Goal: Task Accomplishment & Management: Complete application form

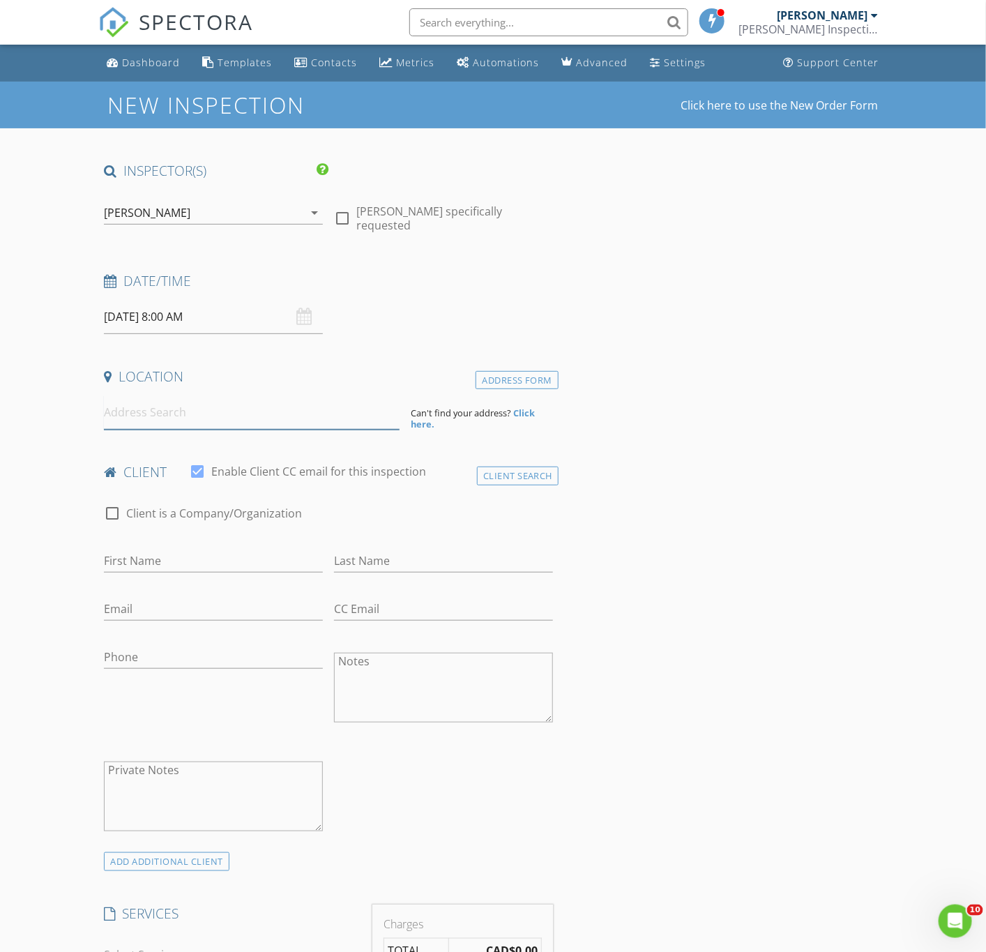
click at [179, 423] on input at bounding box center [252, 412] width 296 height 34
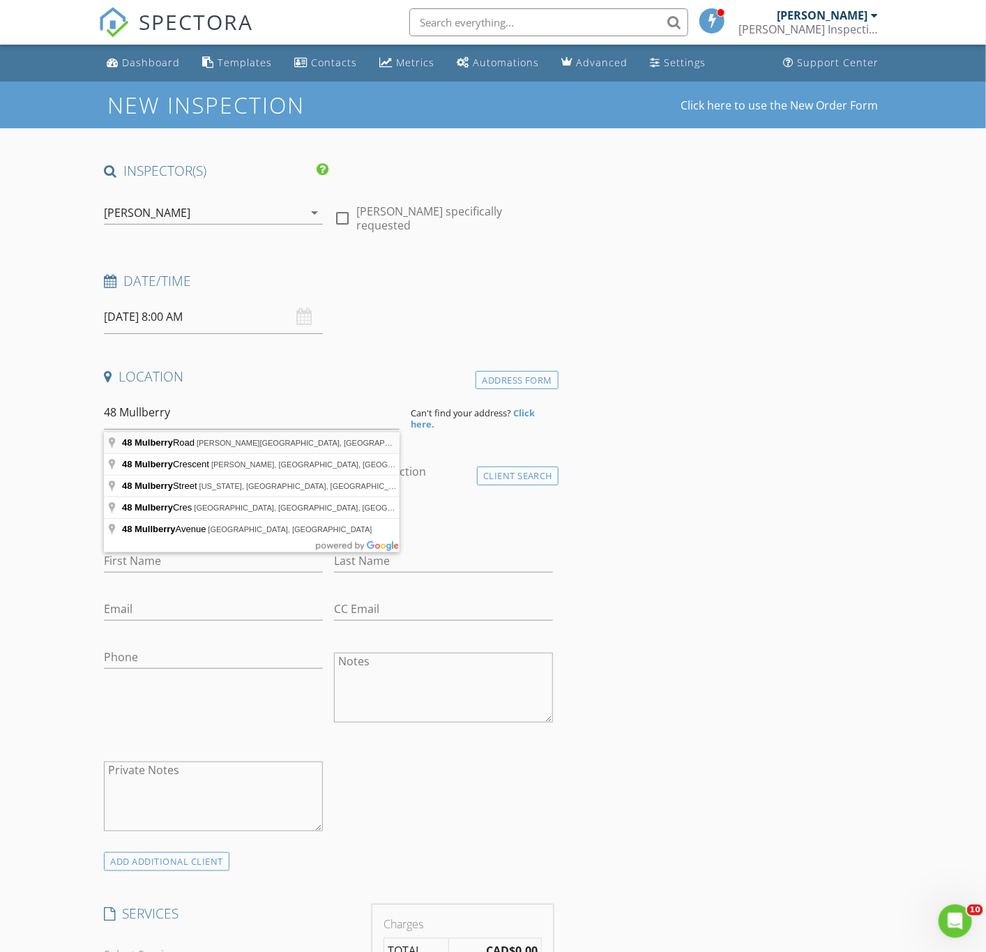
type input "[STREET_ADDRESS][PERSON_NAME]"
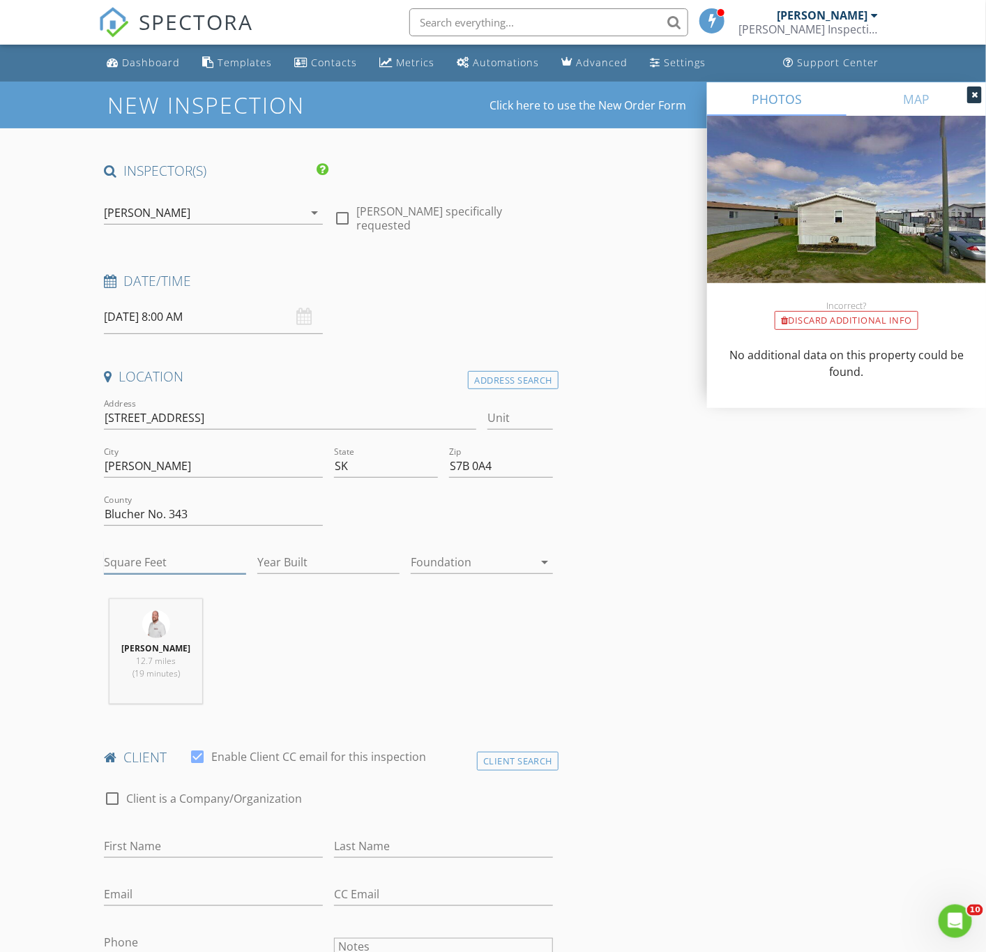
click at [166, 557] on input "Square Feet" at bounding box center [175, 562] width 142 height 23
type input "1100"
click at [293, 556] on input "Year Built" at bounding box center [328, 562] width 142 height 23
click at [146, 848] on input "First Name" at bounding box center [213, 846] width 219 height 23
type input "[PERSON_NAME]"
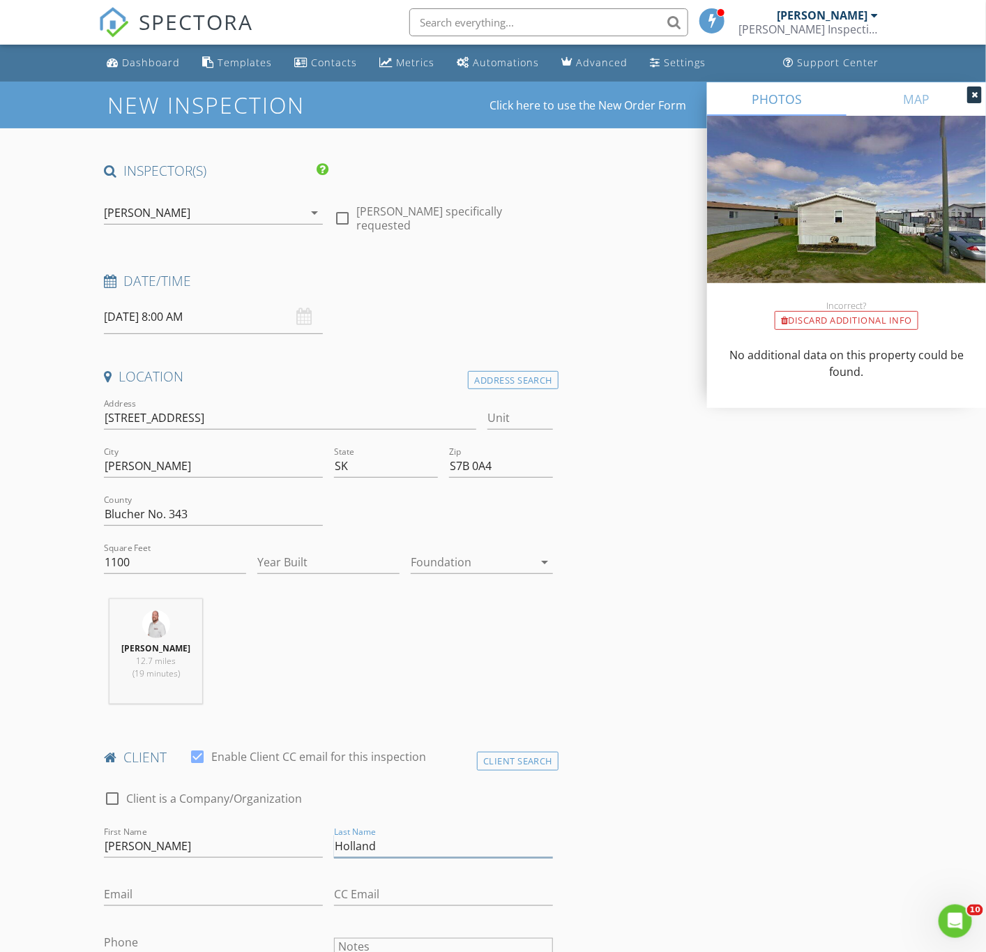
type input "Holland"
type input "[EMAIL_ADDRESS][DOMAIN_NAME]"
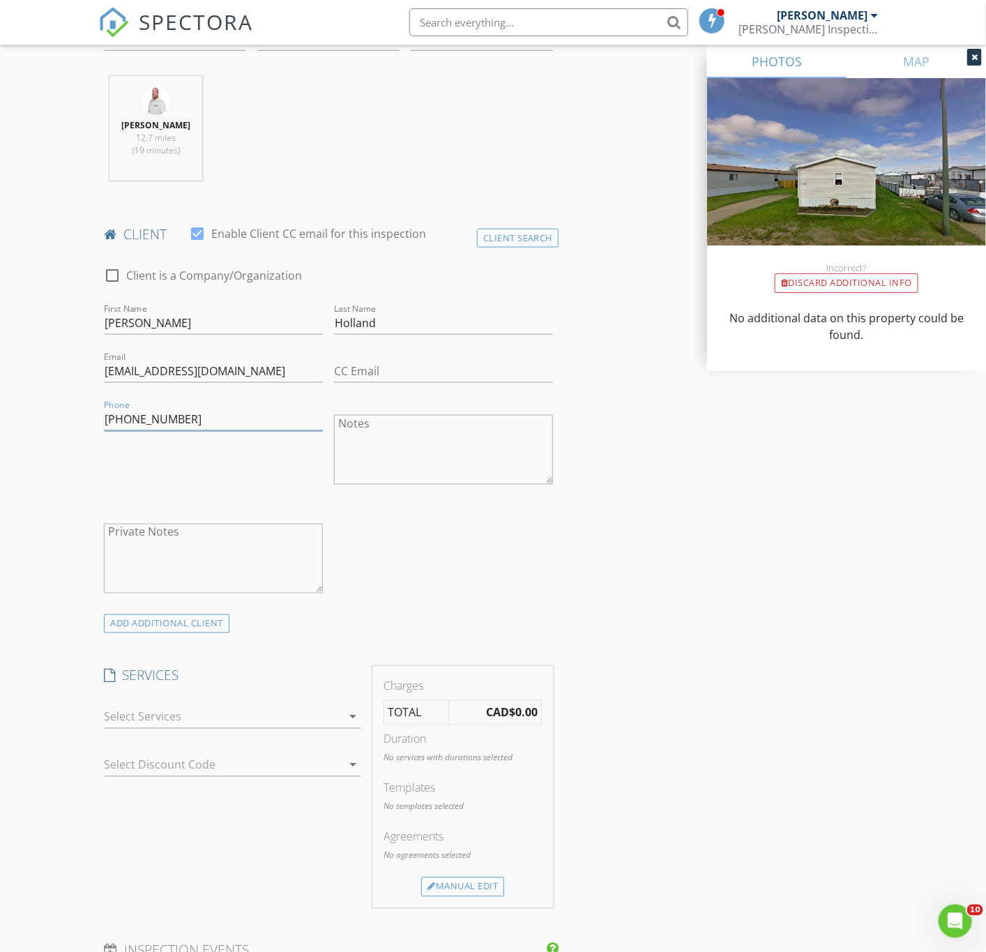
scroll to position [528, 0]
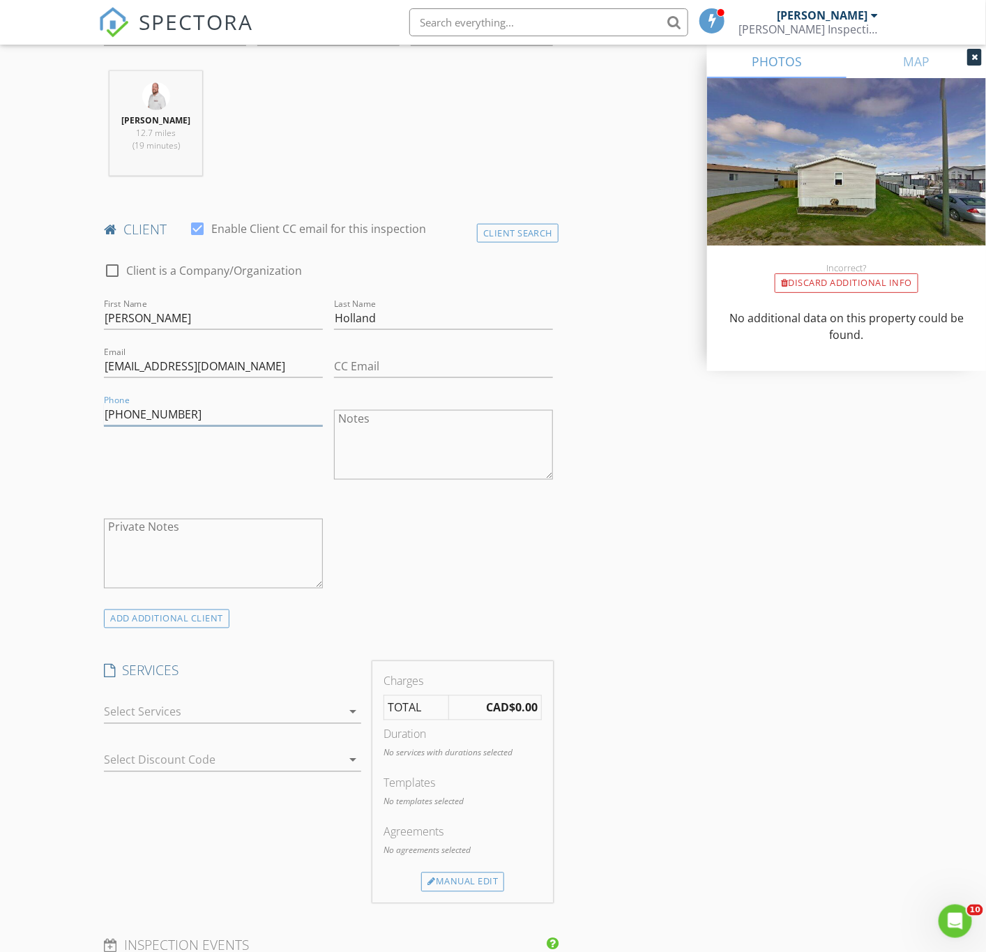
type input "[PHONE_NUMBER]"
click at [189, 716] on div at bounding box center [223, 712] width 238 height 22
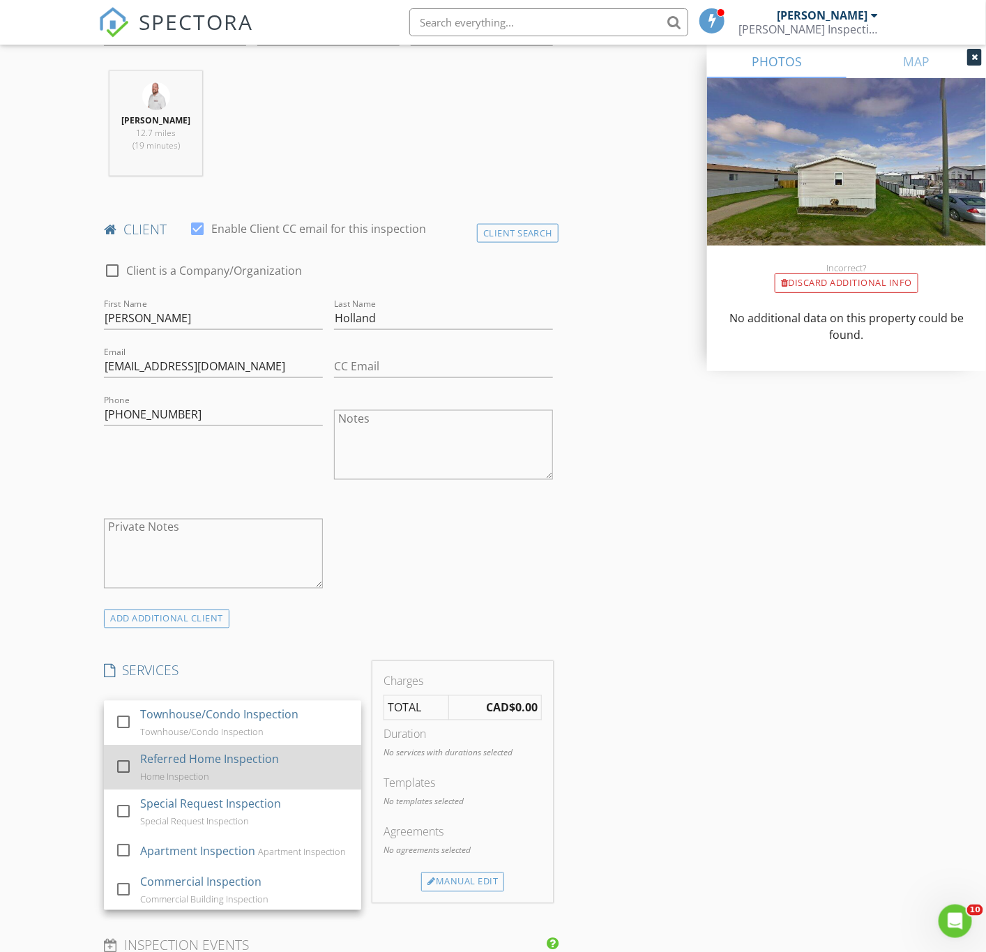
click at [218, 768] on div "Referred Home Inspection" at bounding box center [209, 759] width 139 height 17
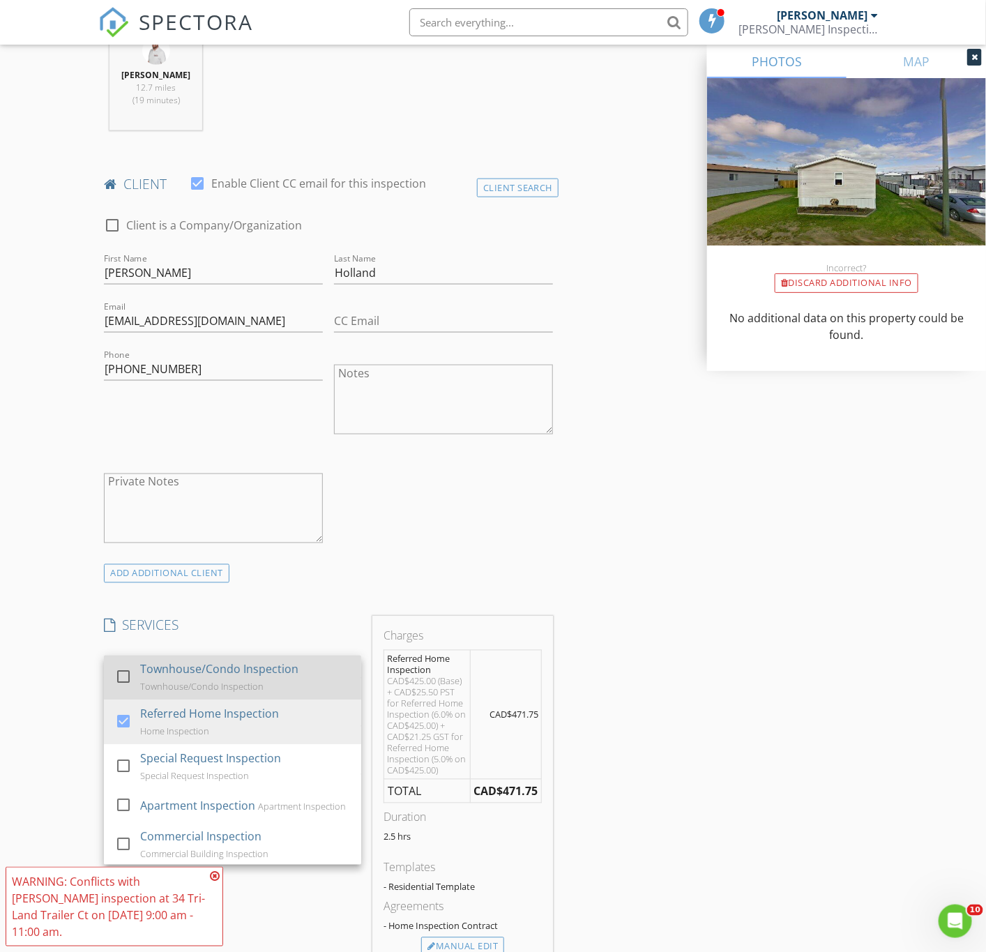
scroll to position [632, 0]
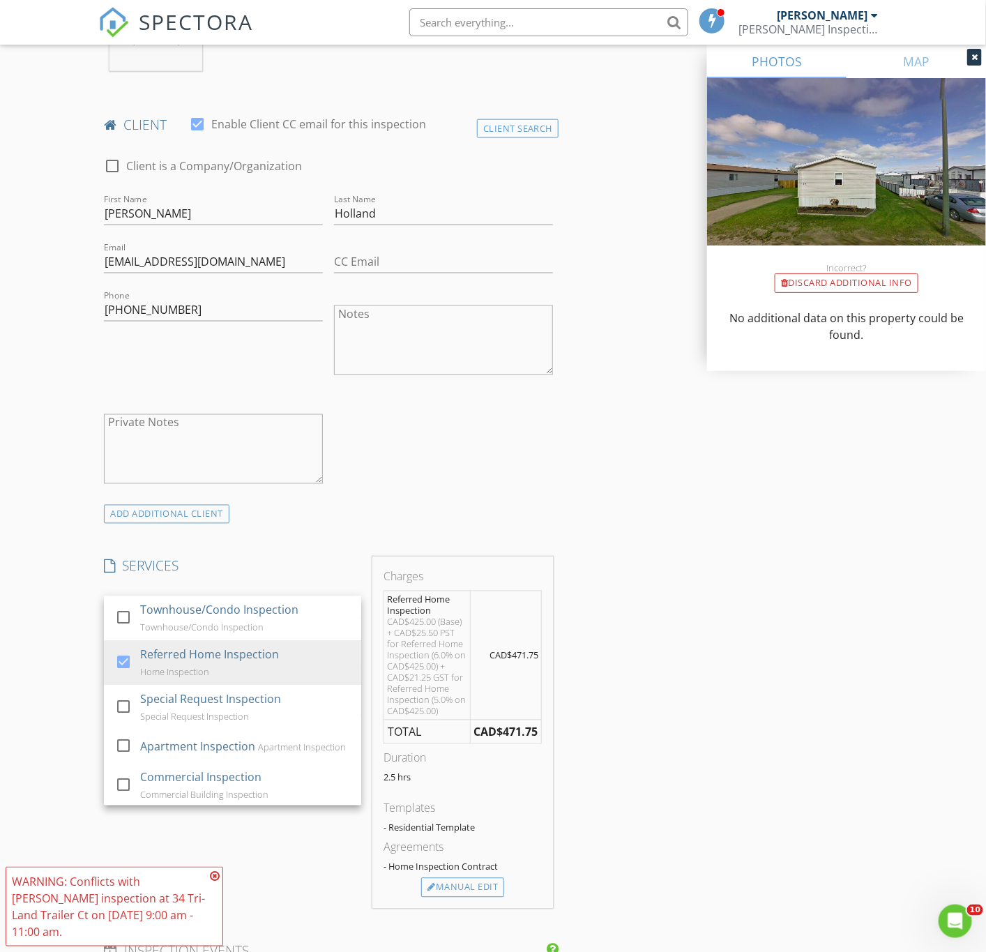
click at [551, 496] on div "check_box_outline_blank Client is a Company/Organization First Name [PERSON_NAM…" at bounding box center [328, 324] width 460 height 361
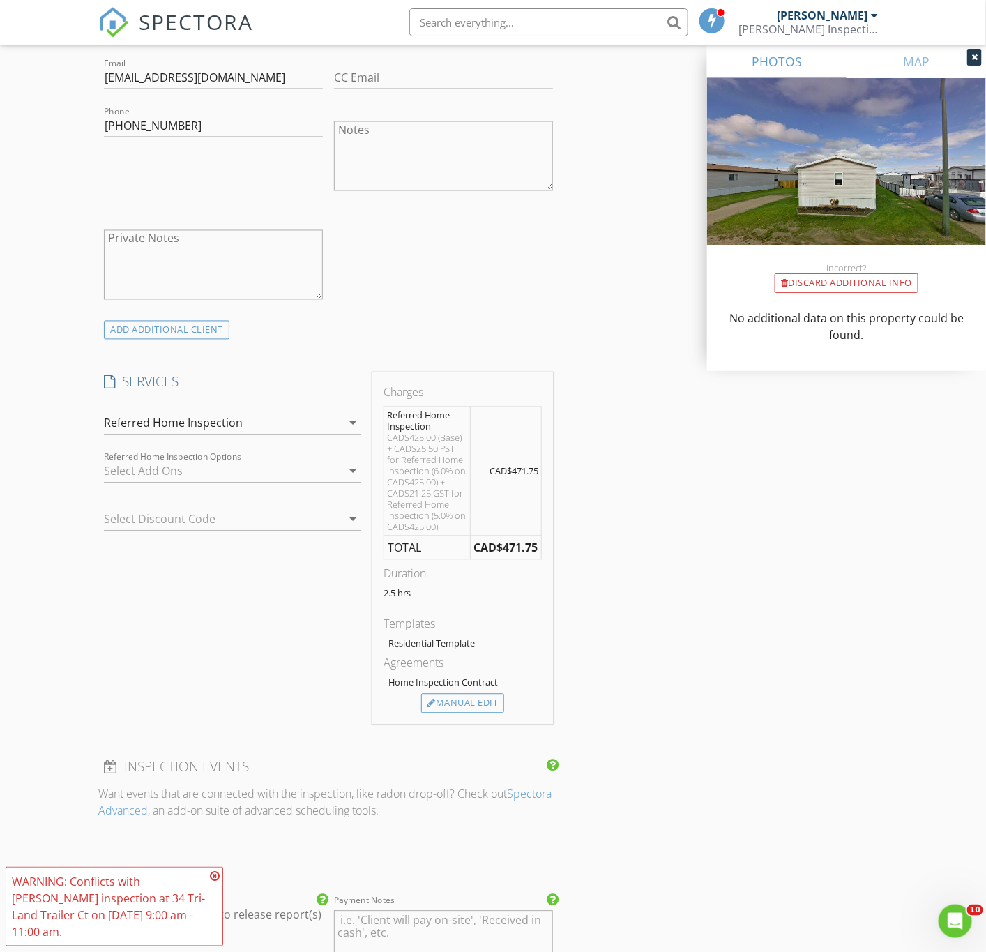
scroll to position [1051, 0]
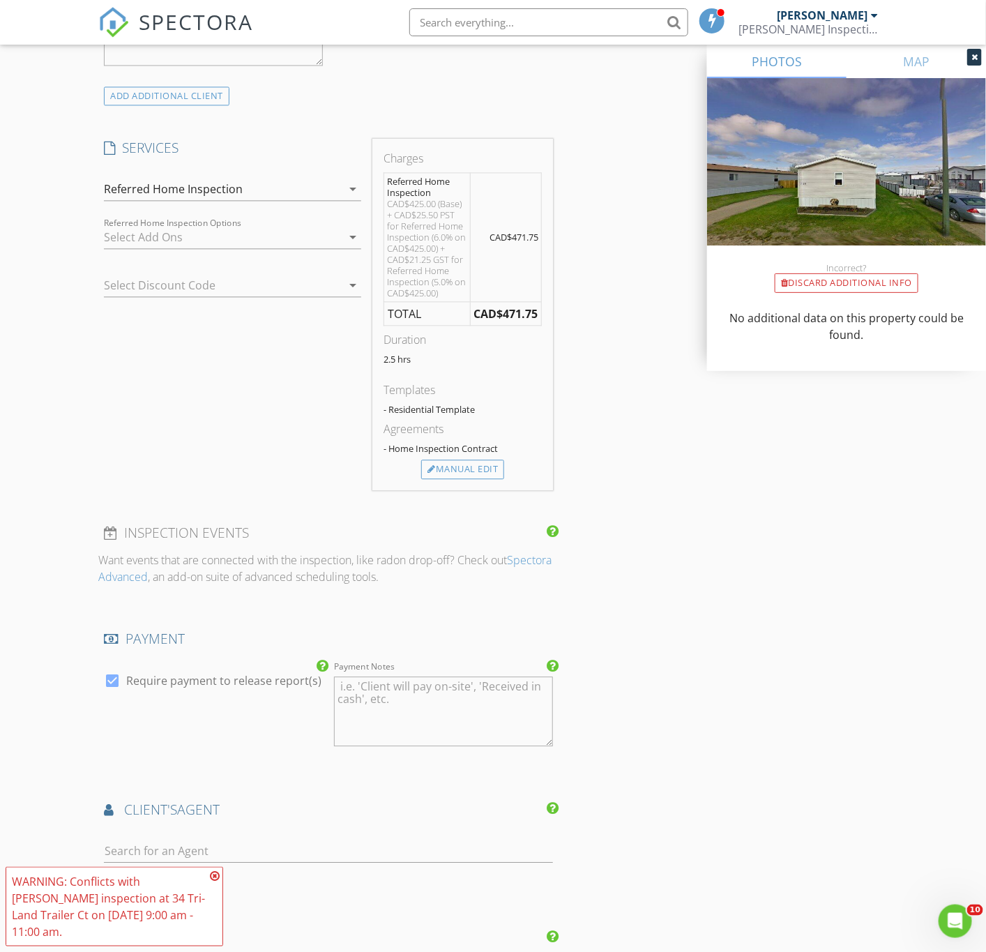
click at [462, 460] on div "Agreements - Home Inspection Contract" at bounding box center [463, 439] width 158 height 39
click at [463, 479] on div "Manual Edit" at bounding box center [462, 470] width 83 height 20
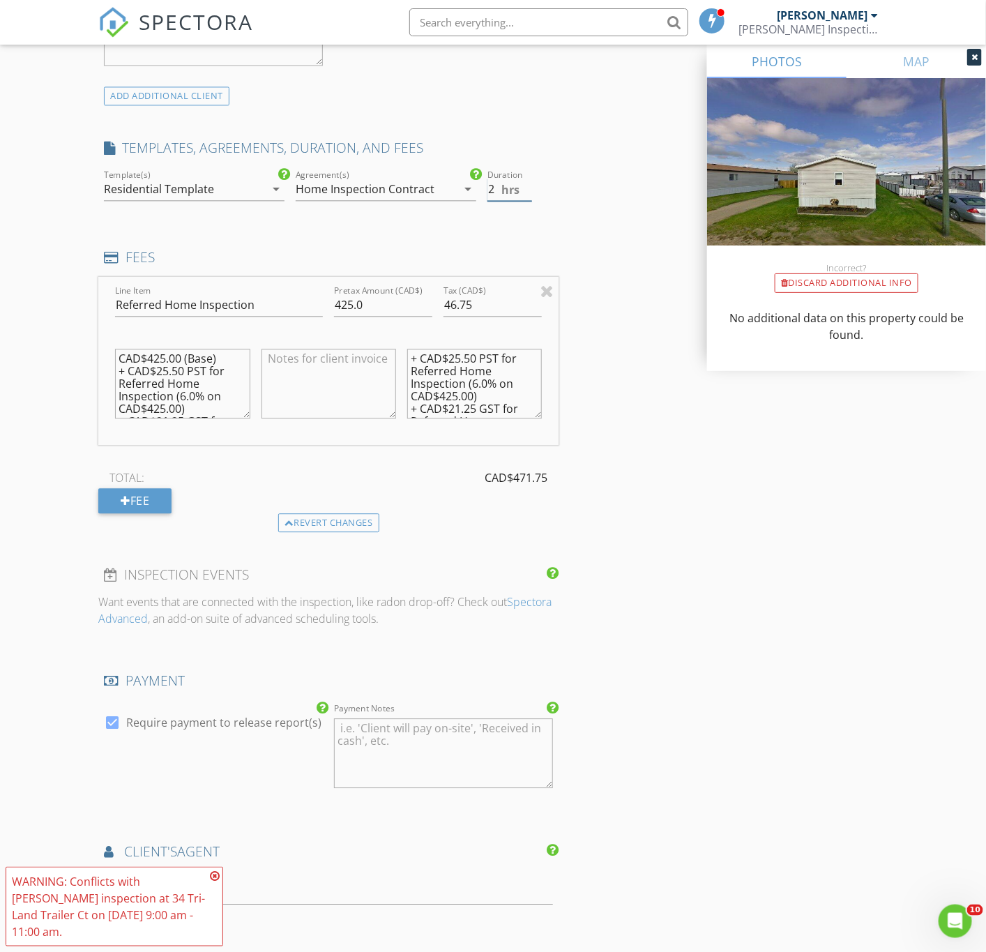
click at [526, 197] on input "2" at bounding box center [509, 189] width 45 height 23
type input "1.5"
click at [526, 197] on input "1.5" at bounding box center [509, 189] width 45 height 23
click at [620, 285] on div "INSPECTOR(S) check_box [PERSON_NAME] PRIMARY [PERSON_NAME] arrow_drop_down chec…" at bounding box center [492, 330] width 789 height 2439
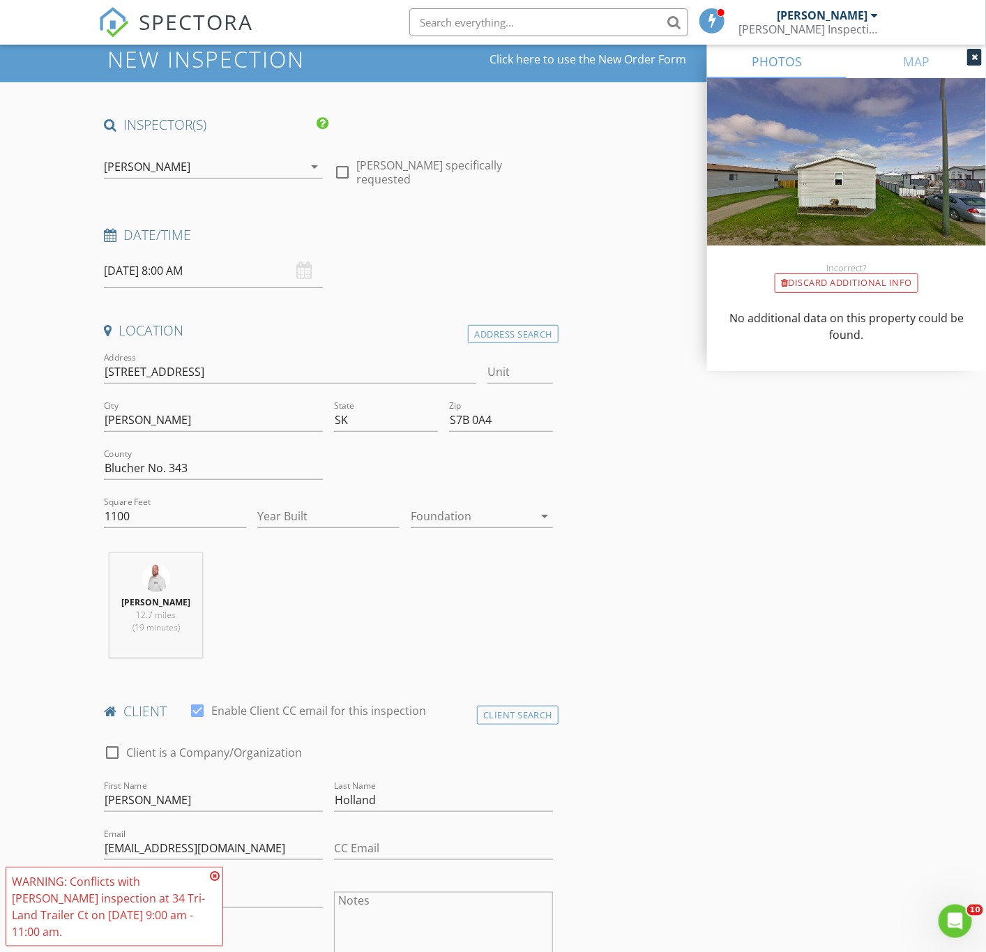
scroll to position [0, 0]
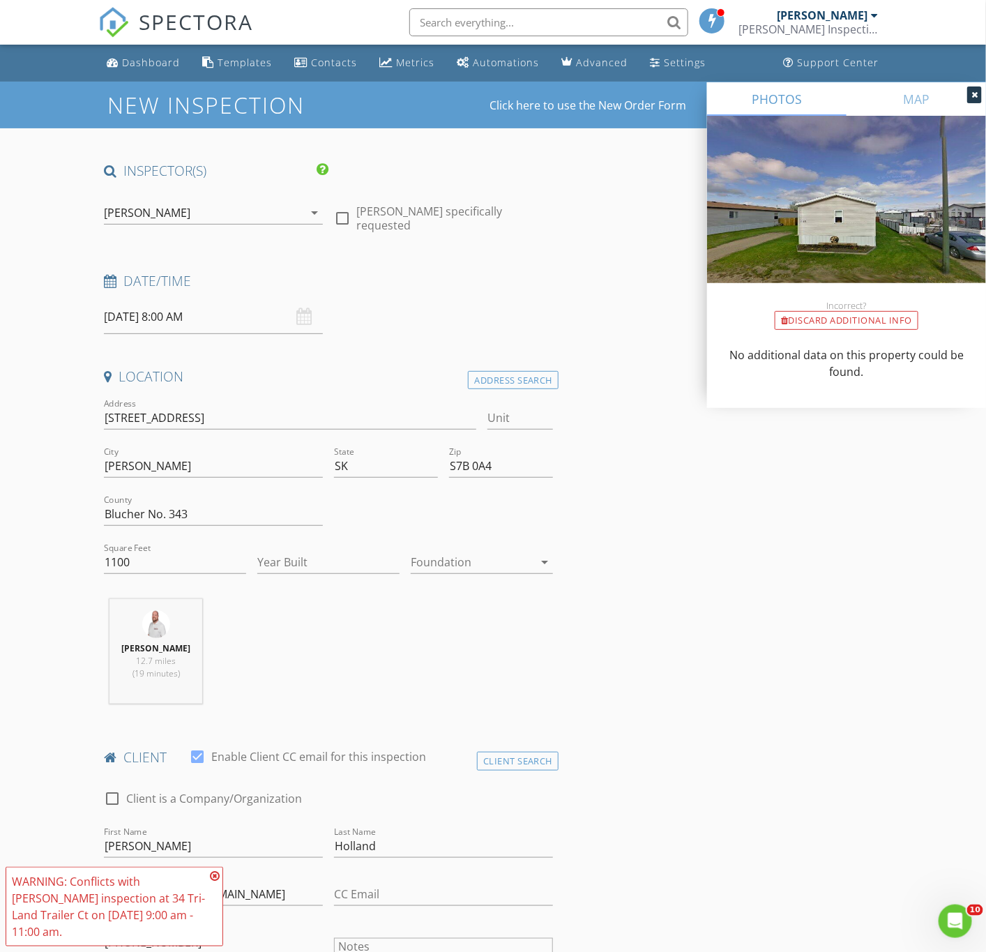
click at [188, 317] on input "[DATE] 8:00 AM" at bounding box center [213, 317] width 219 height 34
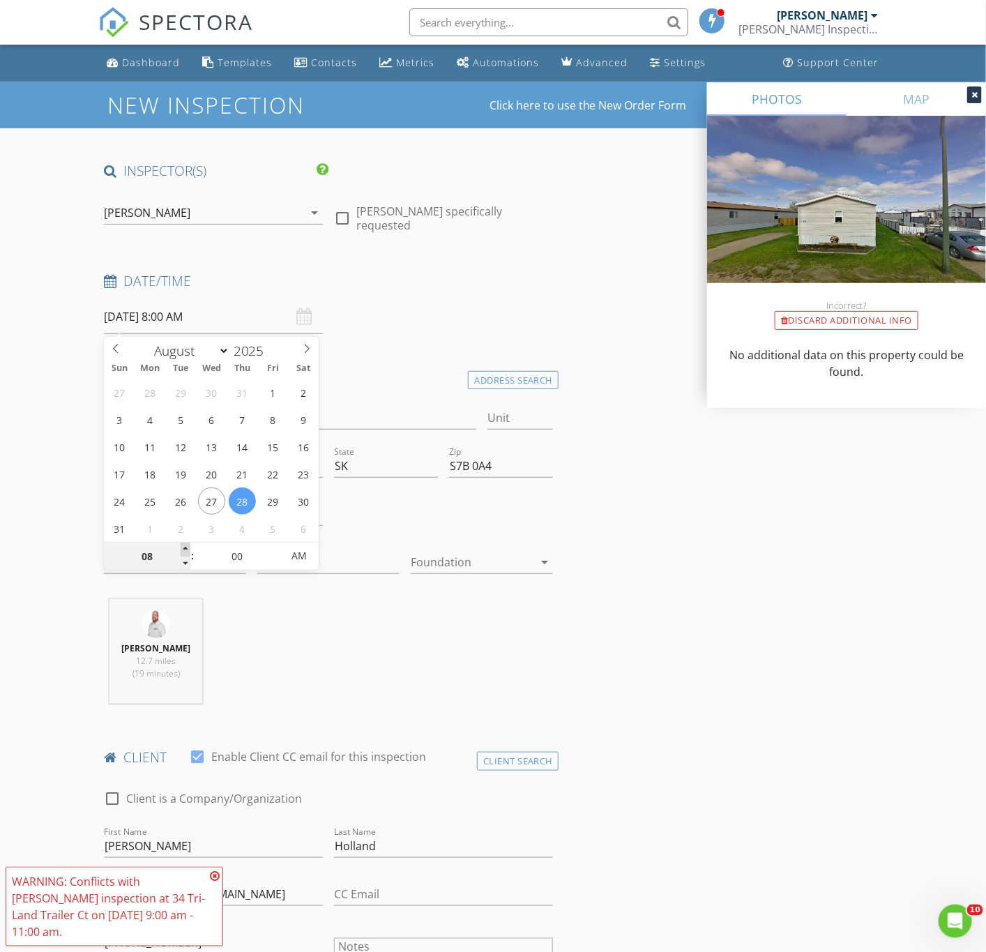
type input "09"
type input "[DATE] 9:00 AM"
click at [187, 550] on span at bounding box center [186, 550] width 10 height 14
type input "10"
type input "[DATE] 10:00 AM"
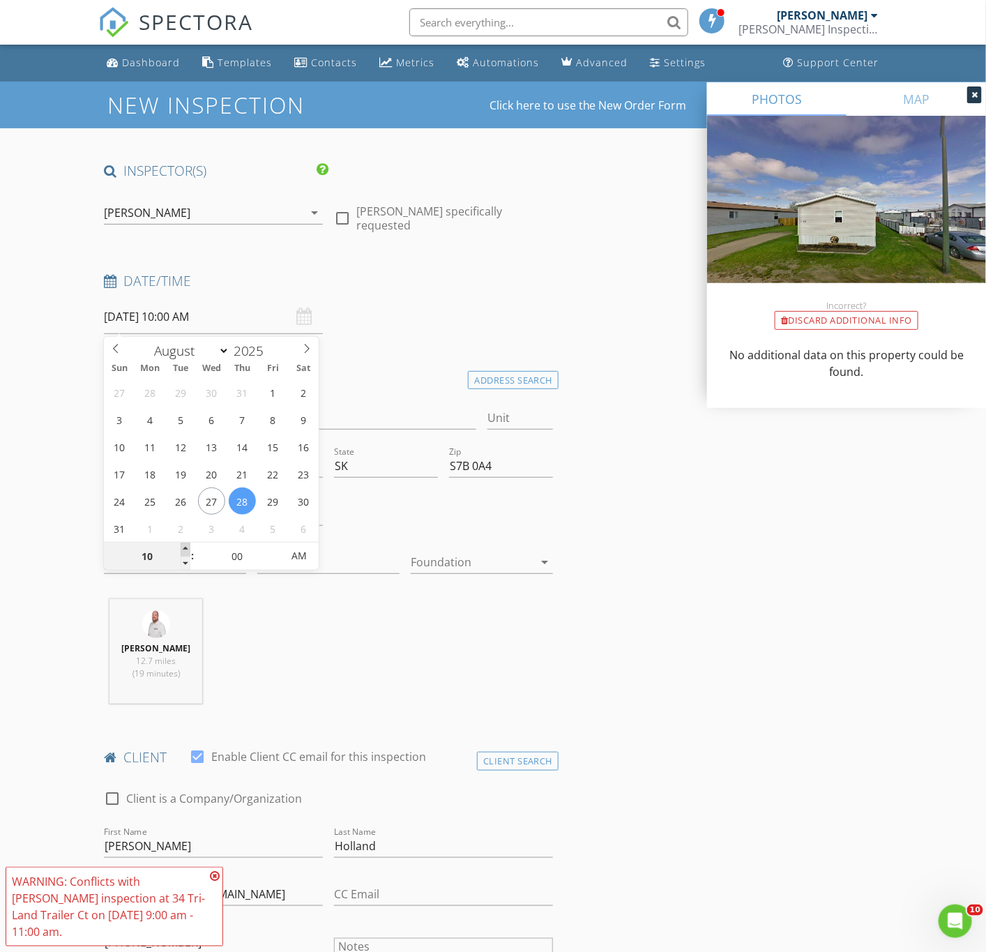
click at [187, 550] on span at bounding box center [186, 550] width 10 height 14
type input "11"
type input "[DATE] 11:00 AM"
click at [187, 550] on span at bounding box center [186, 550] width 10 height 14
type input "12"
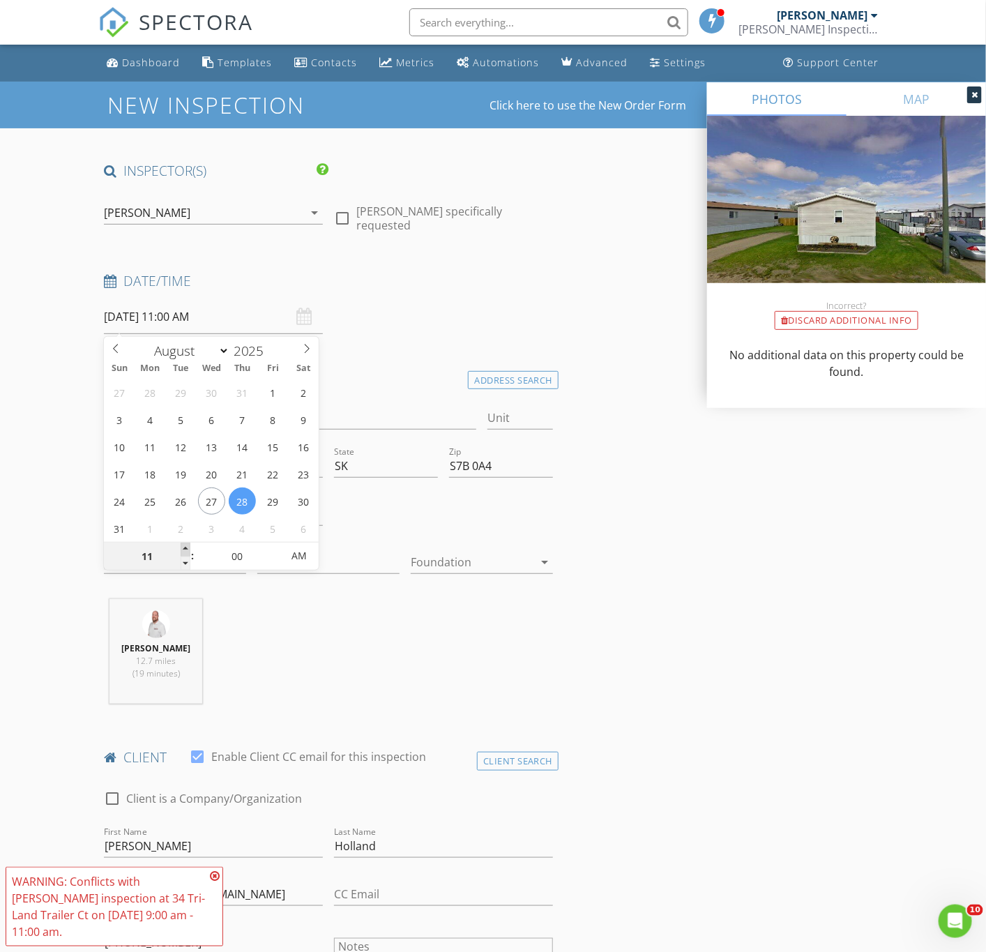
type input "[DATE] 12:00 PM"
click at [187, 550] on span at bounding box center [186, 550] width 10 height 14
type input "01"
type input "[DATE] 1:00 PM"
click at [187, 550] on span at bounding box center [186, 550] width 10 height 14
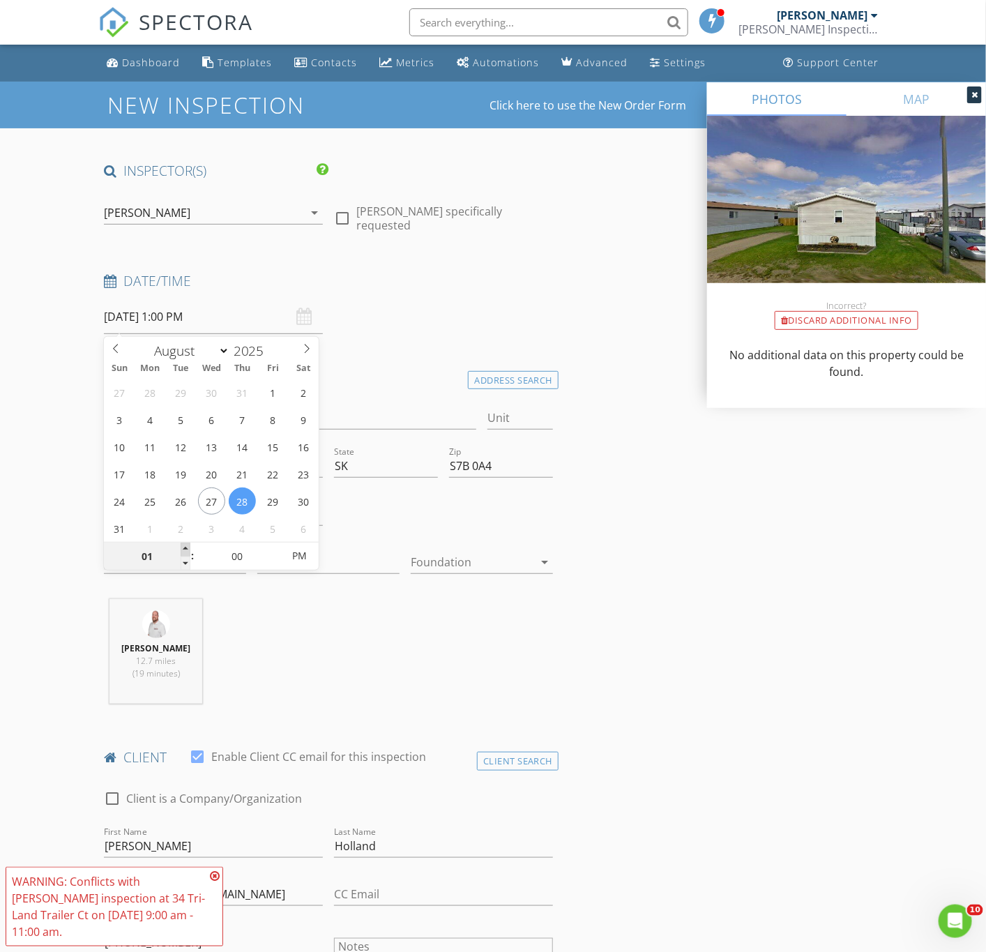
type input "02"
type input "[DATE] 2:00 PM"
click at [187, 550] on span at bounding box center [186, 550] width 10 height 14
type input "03"
click at [187, 550] on span at bounding box center [186, 550] width 10 height 14
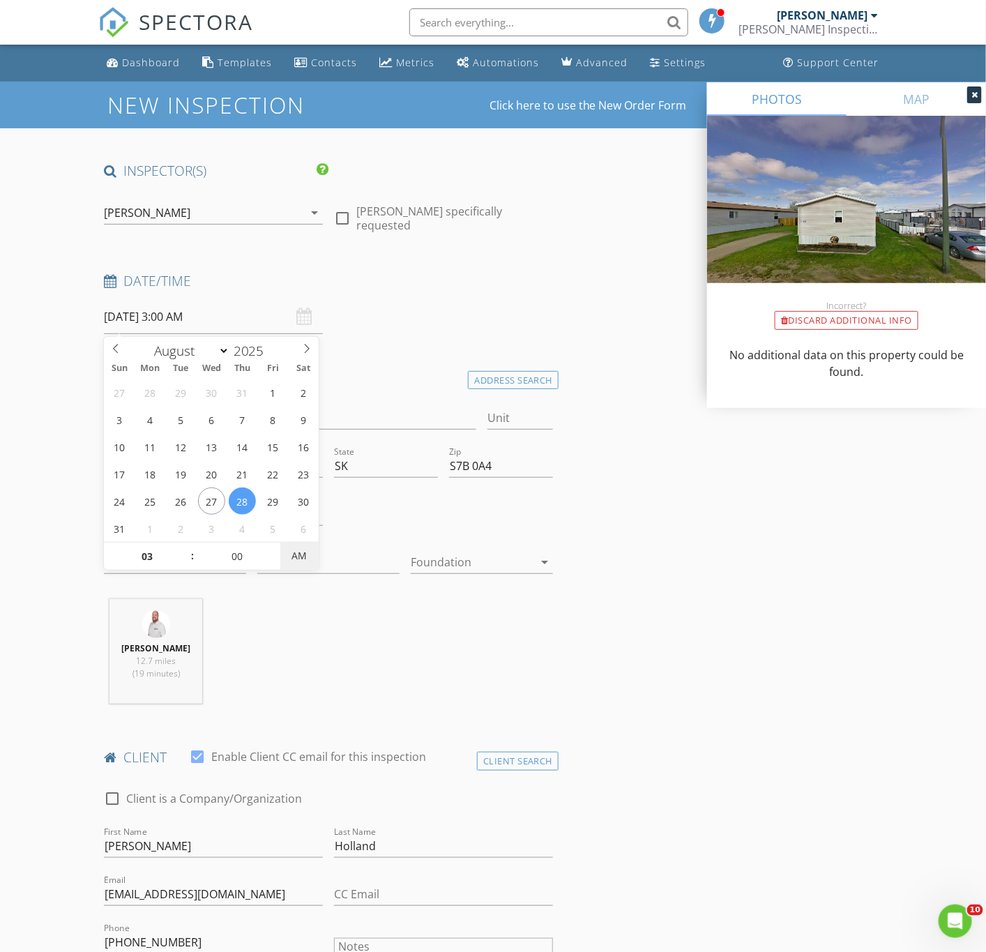
click at [280, 548] on span "AM" at bounding box center [299, 556] width 38 height 28
type input "[DATE] 3:00 PM"
click at [280, 548] on span "AM" at bounding box center [299, 556] width 38 height 28
type input "05"
type input "[DATE] 3:05 PM"
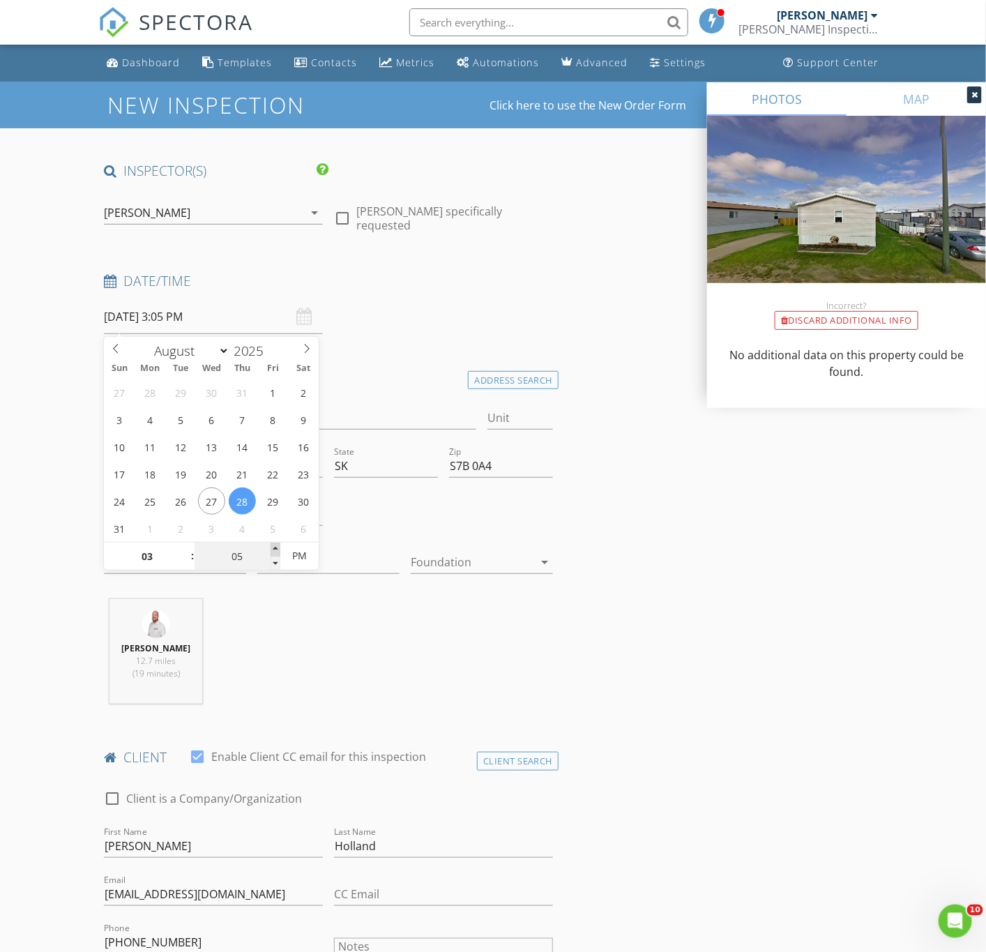
click at [277, 549] on span at bounding box center [276, 550] width 10 height 14
type input "10"
type input "[DATE] 3:10 PM"
click at [277, 549] on span at bounding box center [276, 550] width 10 height 14
type input "15"
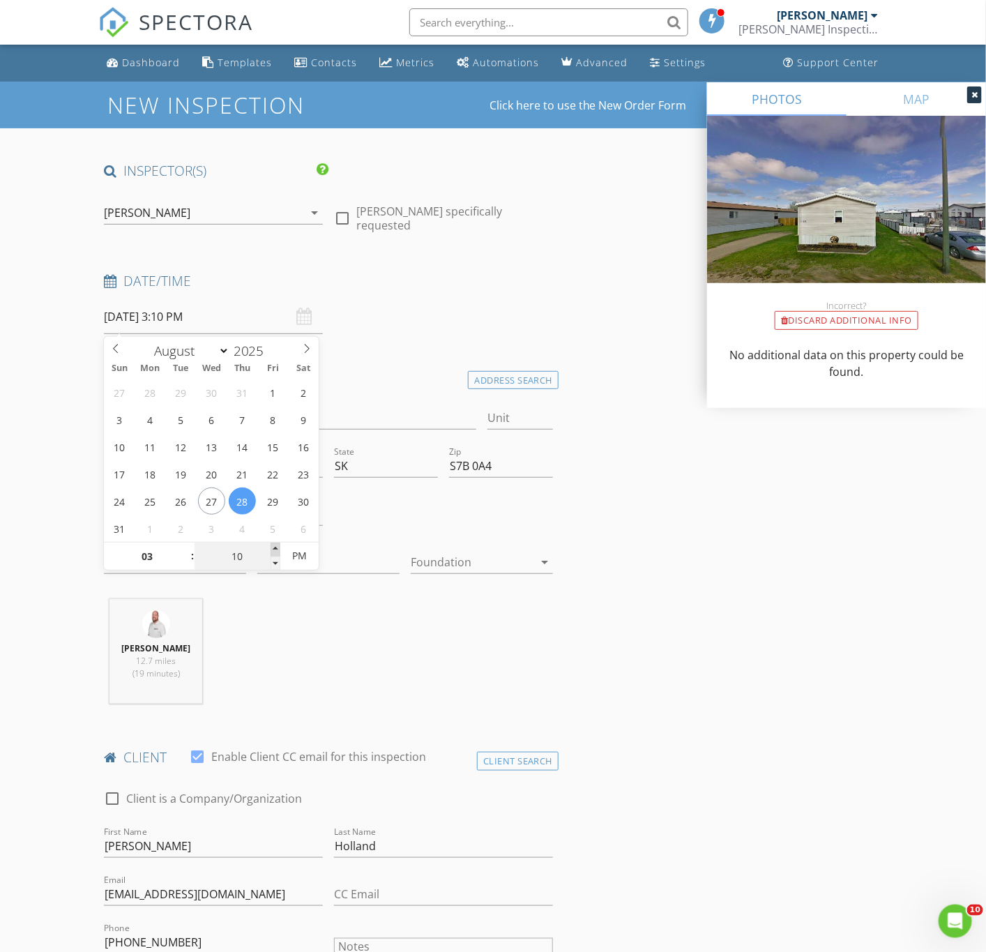
type input "[DATE] 3:15 PM"
click at [277, 549] on span at bounding box center [276, 550] width 10 height 14
type input "20"
type input "[DATE] 3:20 PM"
click at [277, 549] on span at bounding box center [276, 550] width 10 height 14
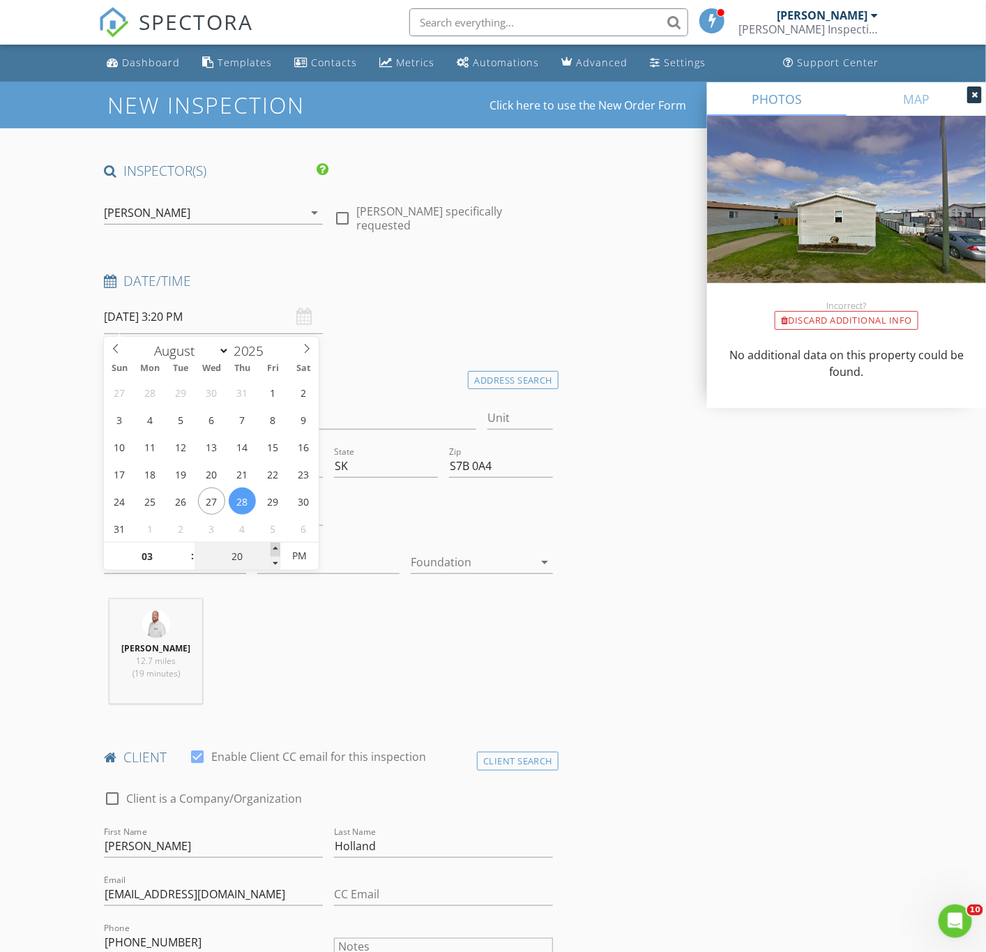
type input "25"
type input "[DATE] 3:25 PM"
click at [277, 549] on span at bounding box center [276, 550] width 10 height 14
type input "30"
type input "[DATE] 3:30 PM"
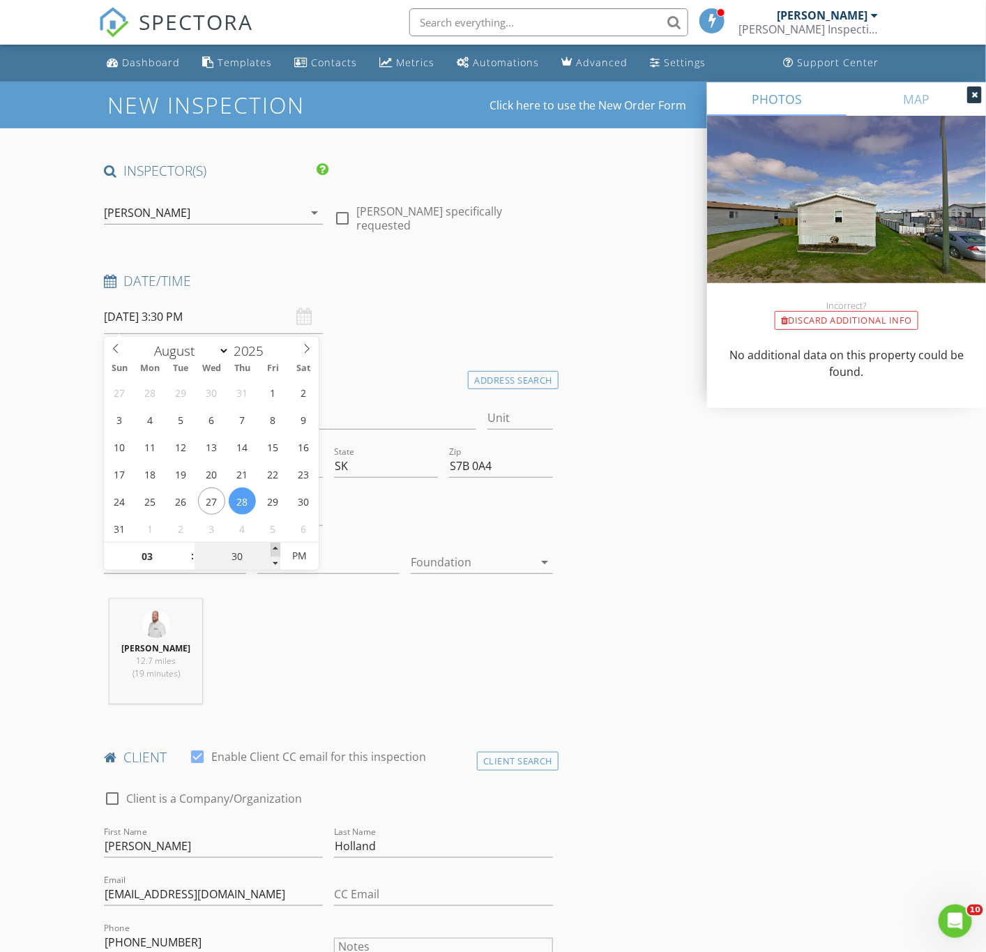
click at [277, 549] on span at bounding box center [276, 550] width 10 height 14
click at [287, 634] on div "[PERSON_NAME] 12.7 miles (19 minutes)" at bounding box center [328, 657] width 460 height 116
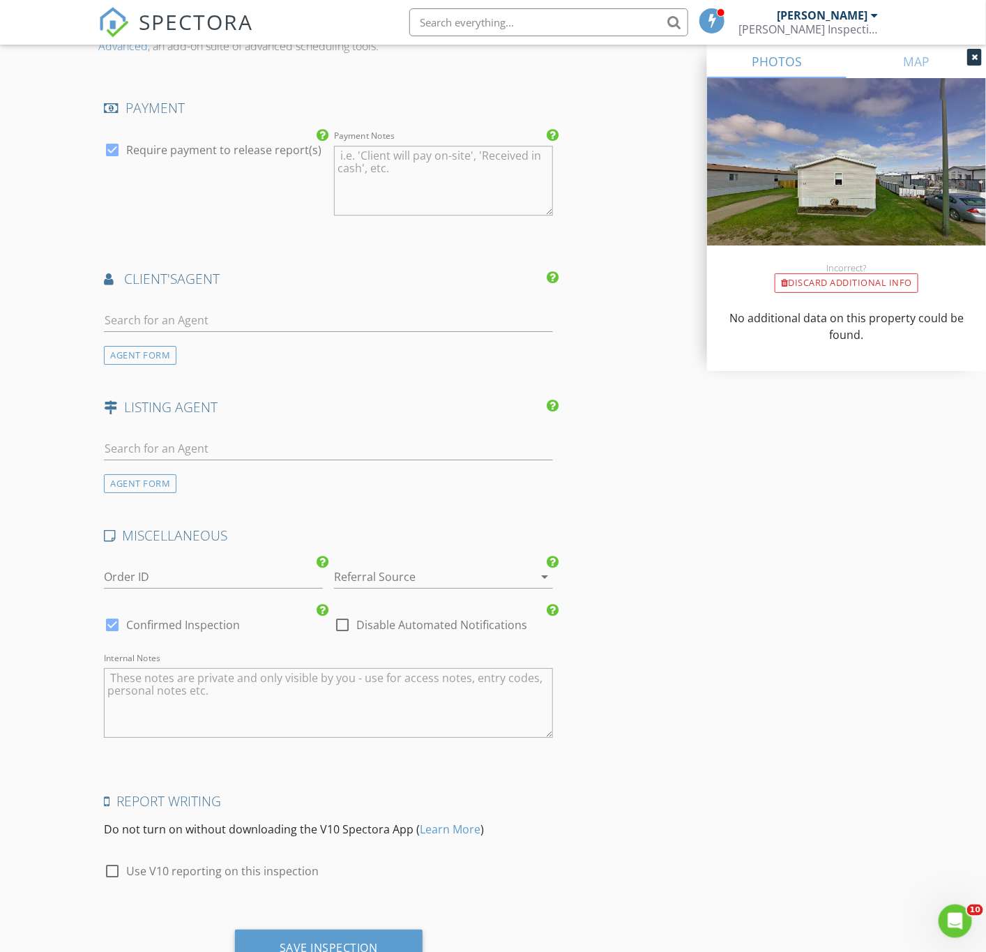
scroll to position [1688, 0]
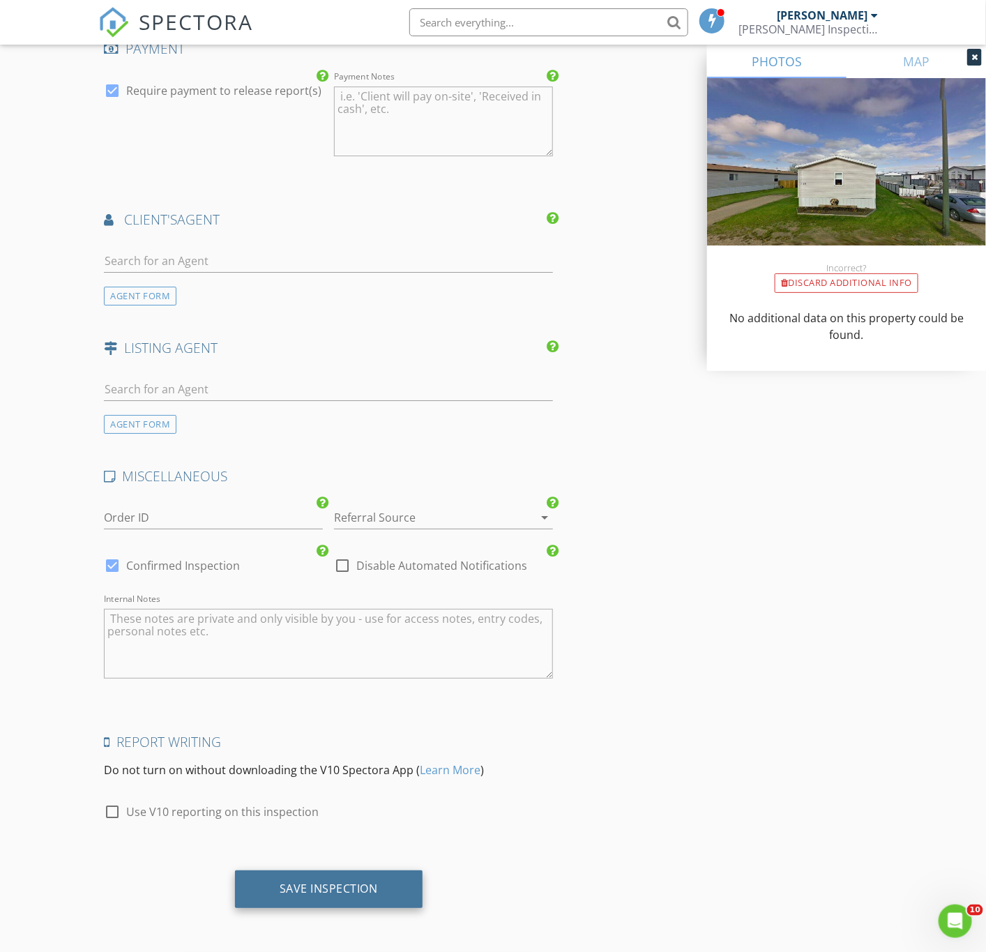
click at [294, 883] on div "Save Inspection" at bounding box center [329, 888] width 98 height 14
